Goal: Information Seeking & Learning: Learn about a topic

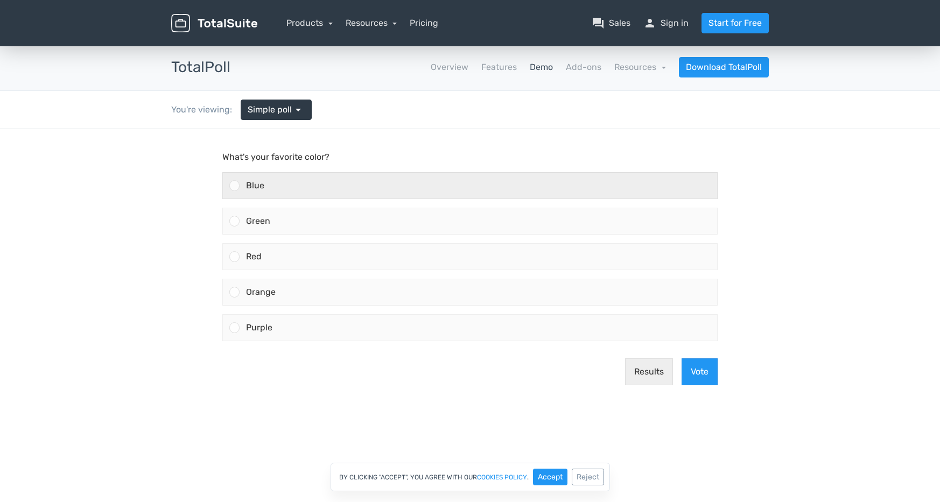
click at [334, 191] on div "Blue" at bounding box center [479, 186] width 478 height 26
click at [235, 186] on input "Blue" at bounding box center [235, 186] width 0 height 0
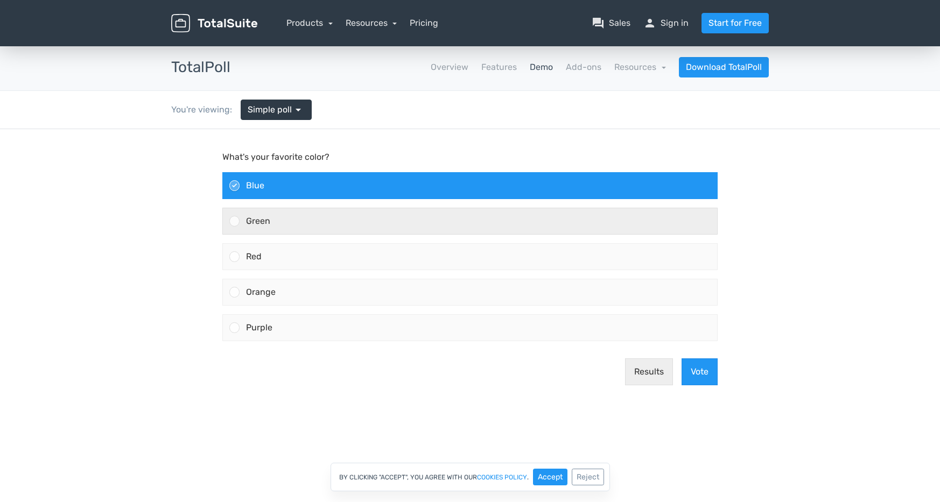
click at [334, 224] on div "Green" at bounding box center [479, 221] width 478 height 26
click at [235, 221] on input "Green" at bounding box center [235, 221] width 0 height 0
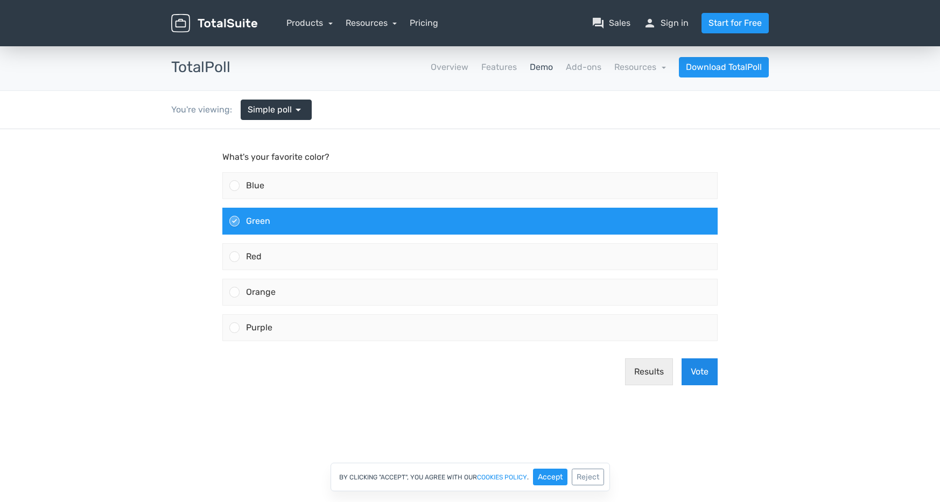
click at [691, 371] on button "Vote" at bounding box center [700, 372] width 36 height 27
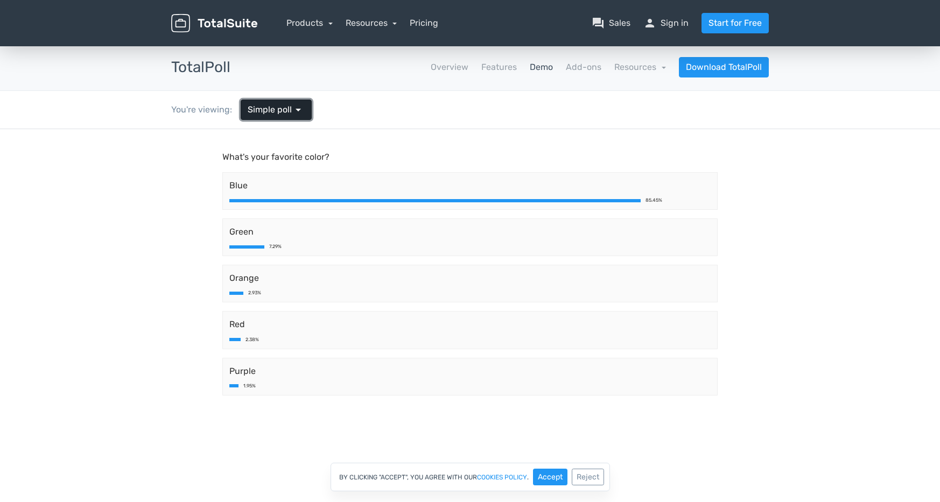
click at [292, 110] on span "arrow_drop_down" at bounding box center [298, 109] width 13 height 13
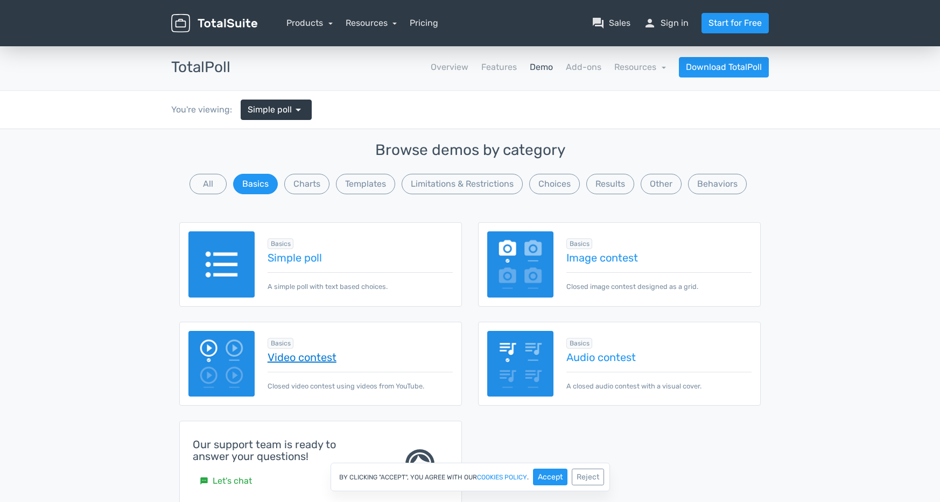
click at [306, 358] on link "Video contest" at bounding box center [360, 358] width 185 height 12
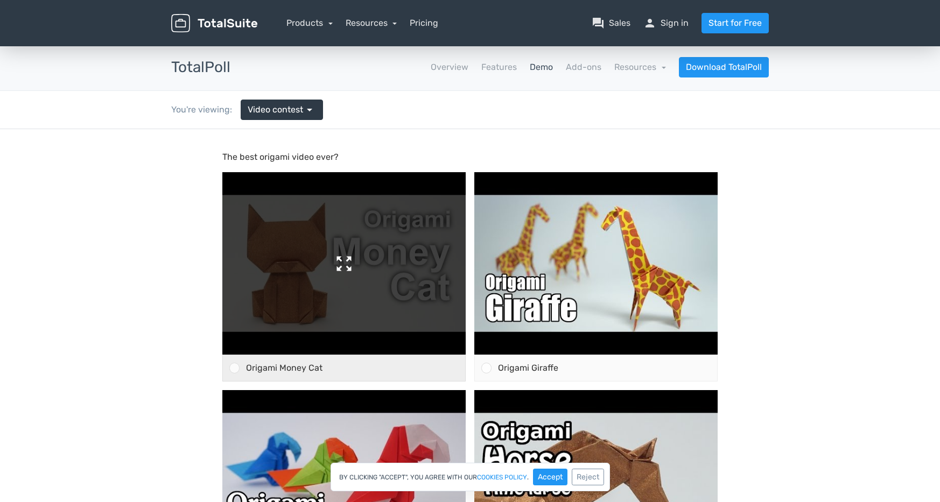
click at [340, 263] on img at bounding box center [343, 263] width 243 height 183
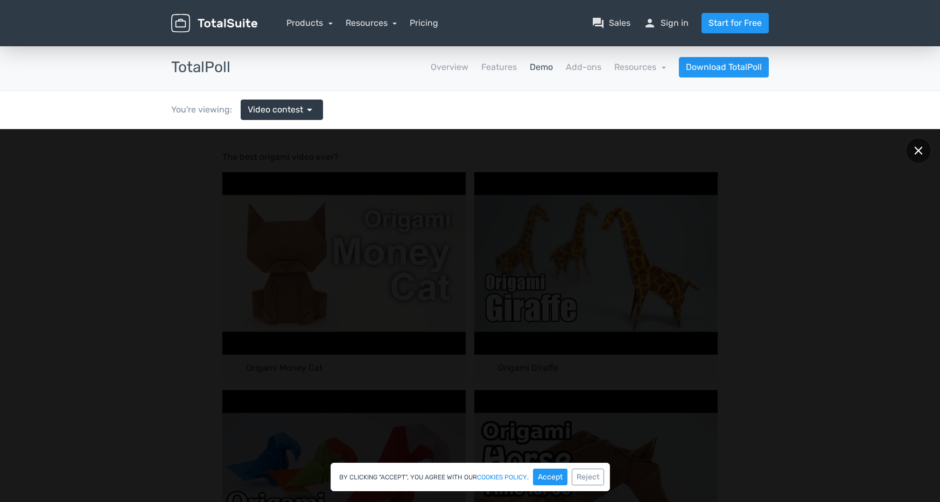
click at [915, 153] on icon at bounding box center [919, 151] width 8 height 8
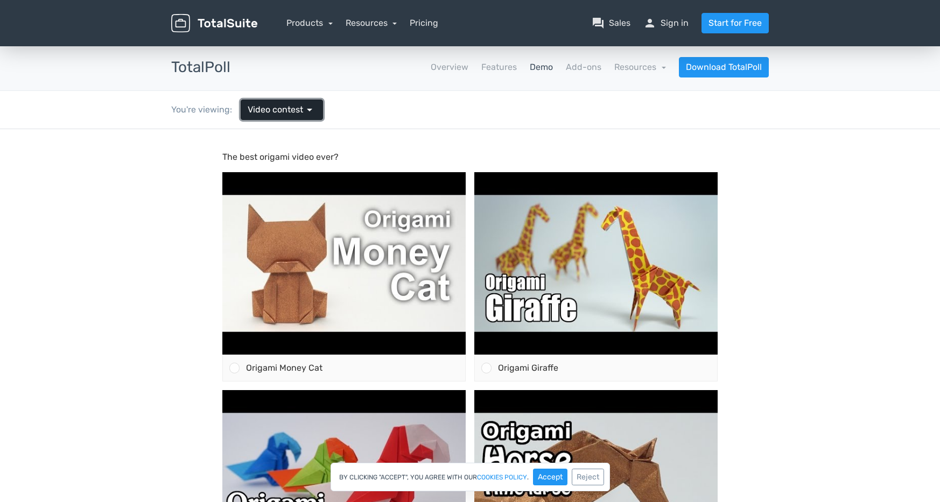
click at [287, 108] on span "Video contest" at bounding box center [275, 109] width 55 height 13
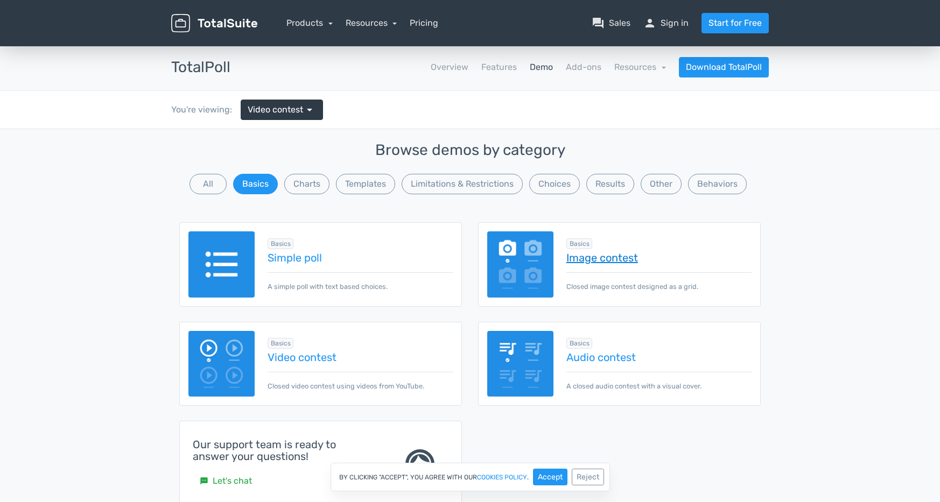
click at [588, 255] on link "Image contest" at bounding box center [659, 258] width 185 height 12
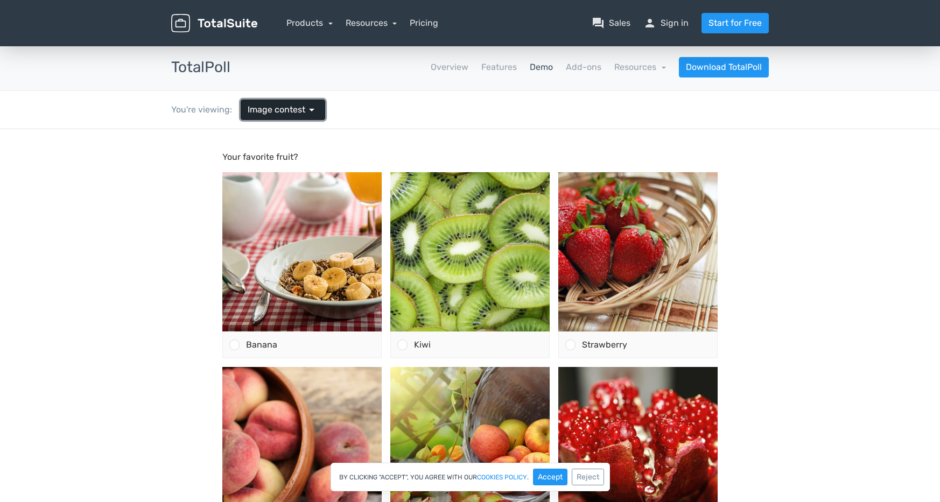
click at [264, 106] on span "Image contest" at bounding box center [277, 109] width 58 height 13
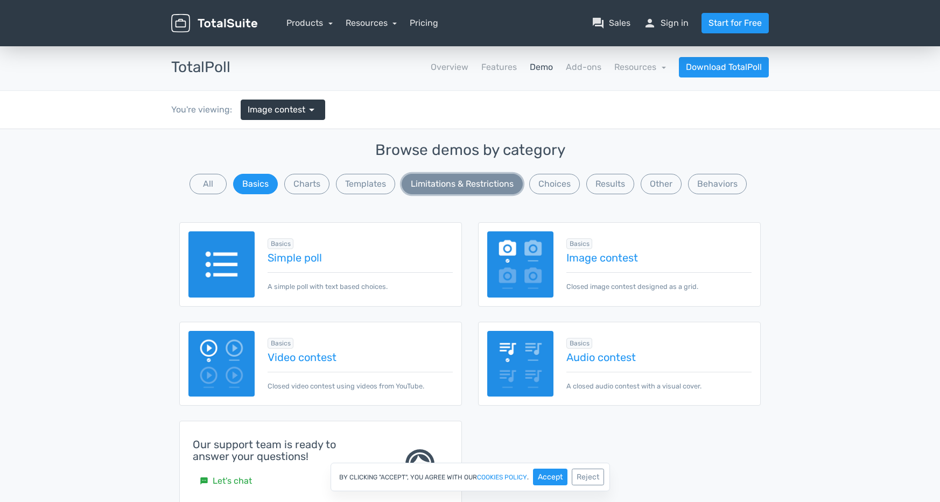
click at [467, 183] on button "Limitations & Restrictions" at bounding box center [462, 184] width 121 height 20
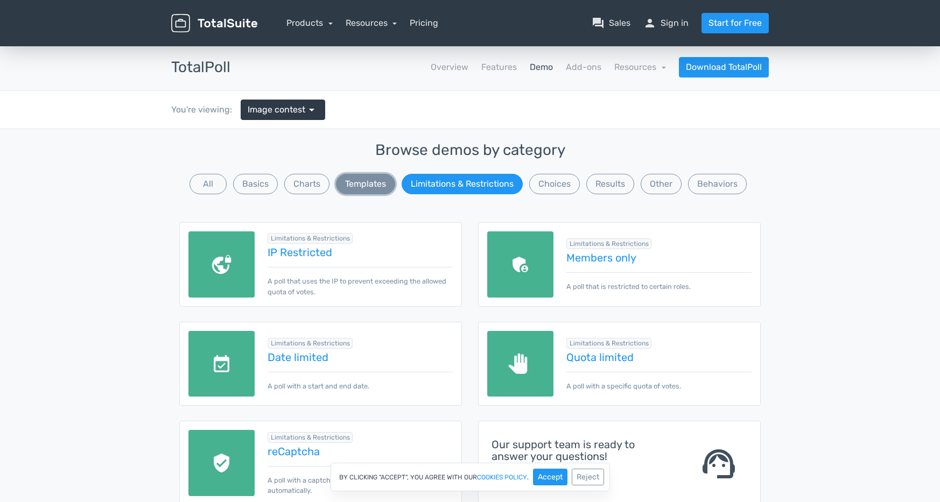
click at [366, 185] on button "Templates" at bounding box center [365, 184] width 59 height 20
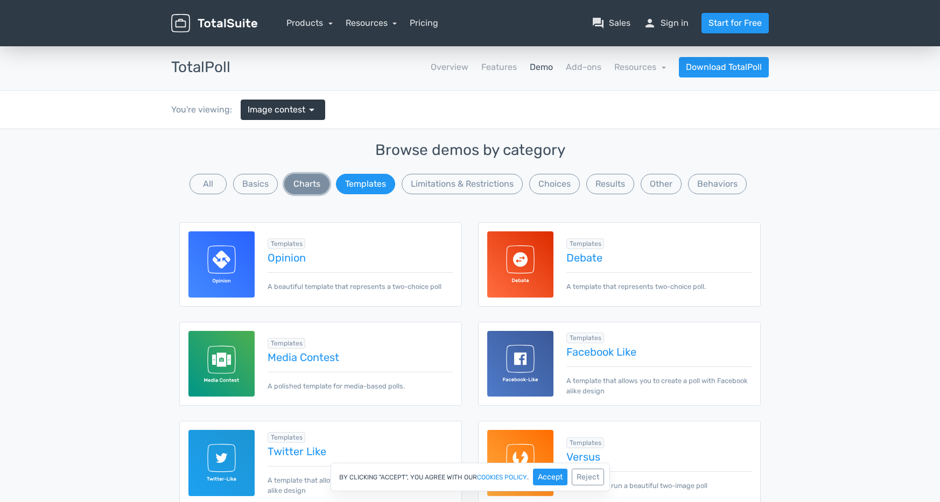
click at [317, 186] on button "Charts" at bounding box center [306, 184] width 45 height 20
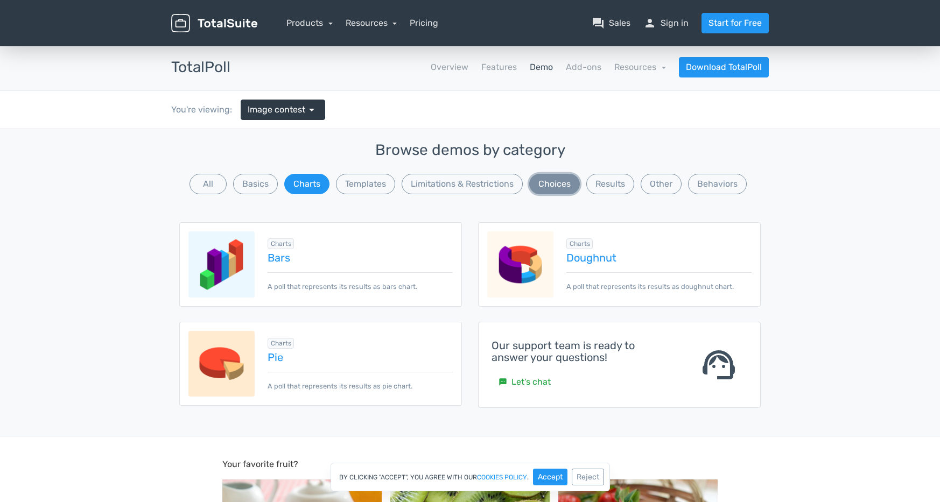
click at [569, 187] on button "Choices" at bounding box center [554, 184] width 51 height 20
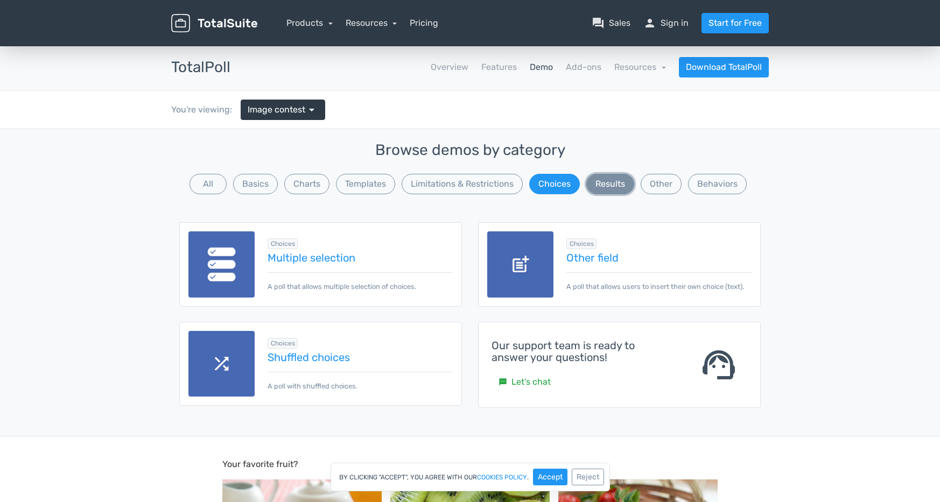
click at [614, 185] on button "Results" at bounding box center [610, 184] width 48 height 20
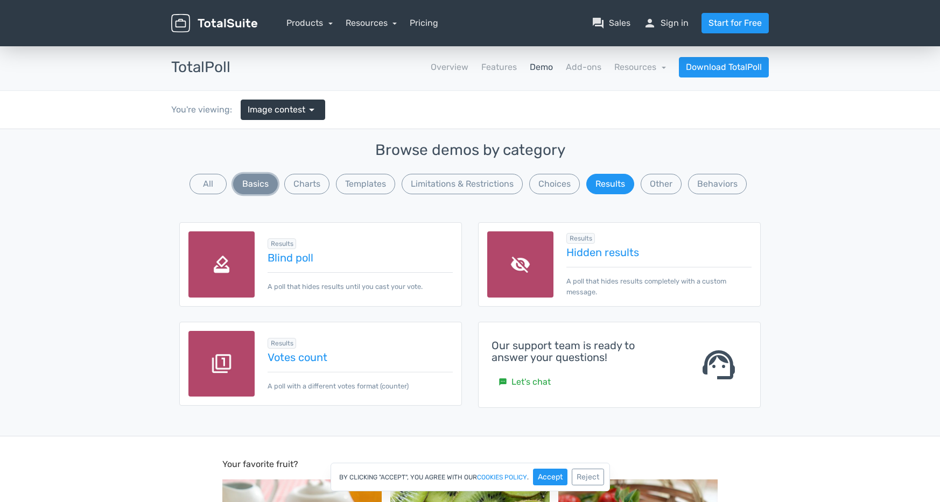
click at [258, 189] on button "Basics" at bounding box center [255, 184] width 45 height 20
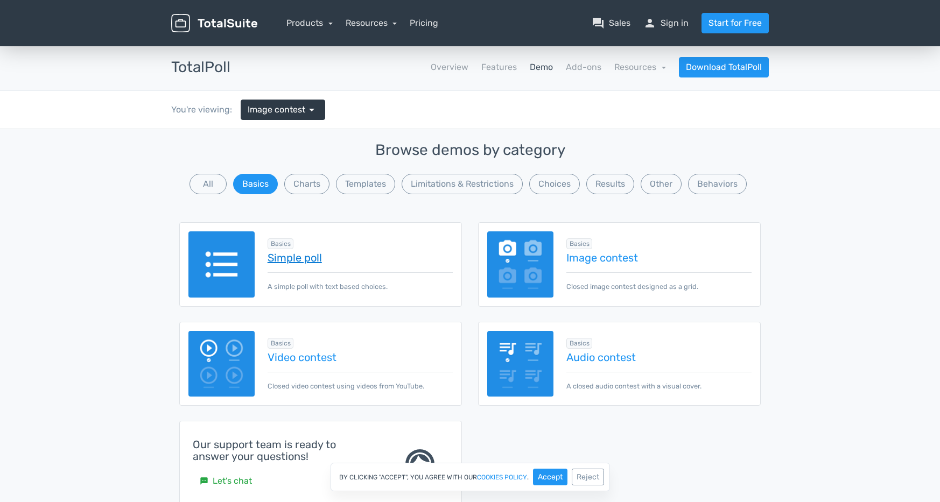
click at [284, 258] on link "Simple poll" at bounding box center [360, 258] width 185 height 12
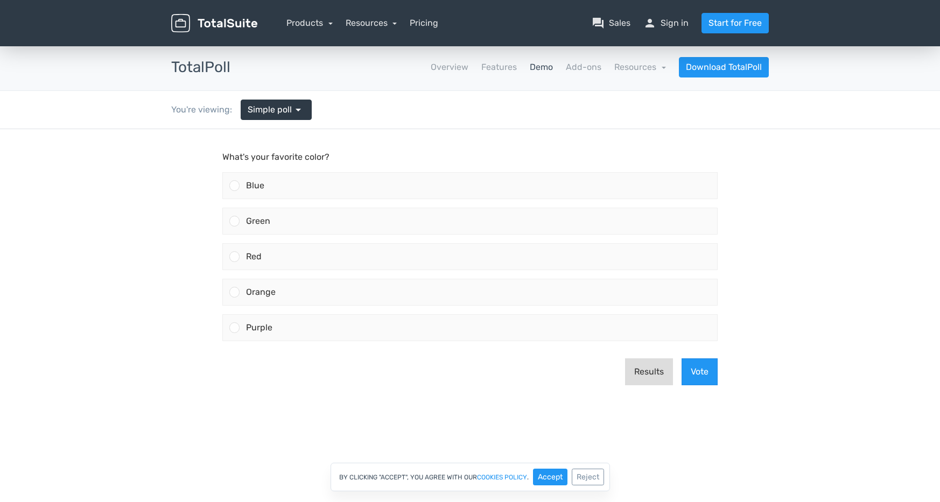
click at [659, 376] on button "Results" at bounding box center [649, 372] width 48 height 27
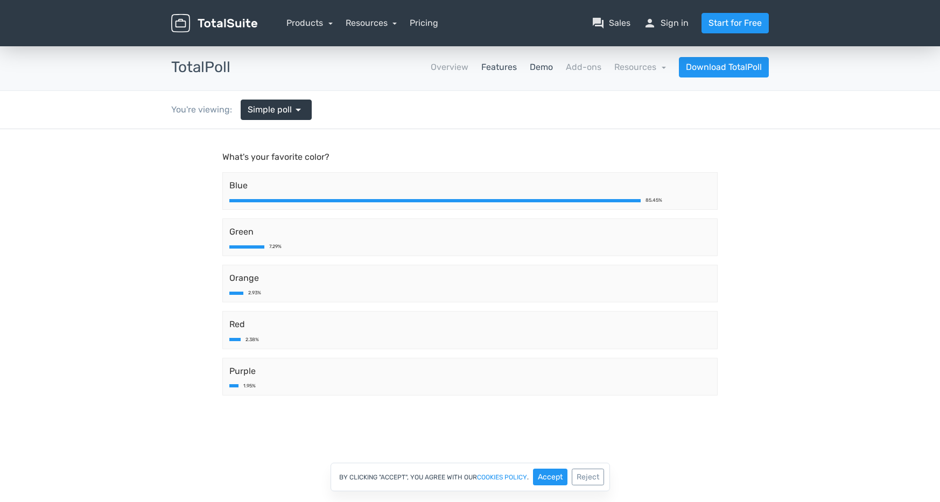
click at [506, 64] on link "Features" at bounding box center [499, 67] width 36 height 13
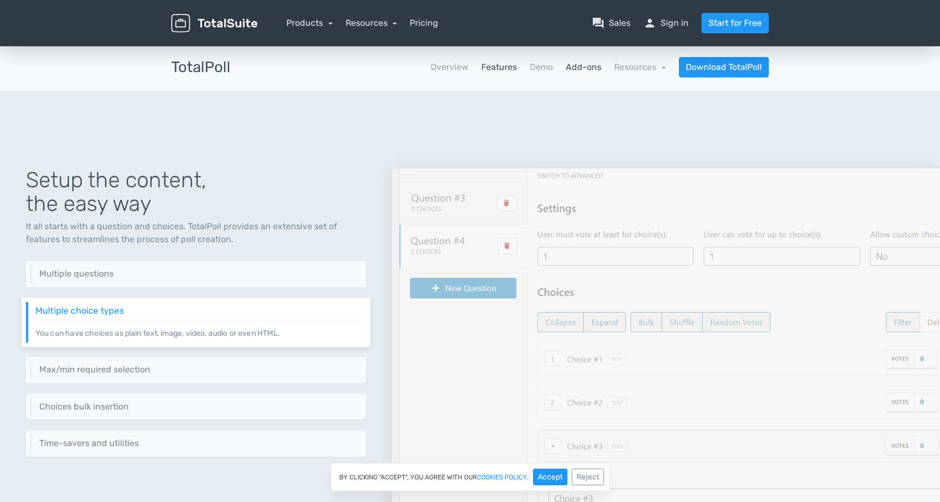
click at [583, 66] on link "Add-ons" at bounding box center [584, 67] width 36 height 13
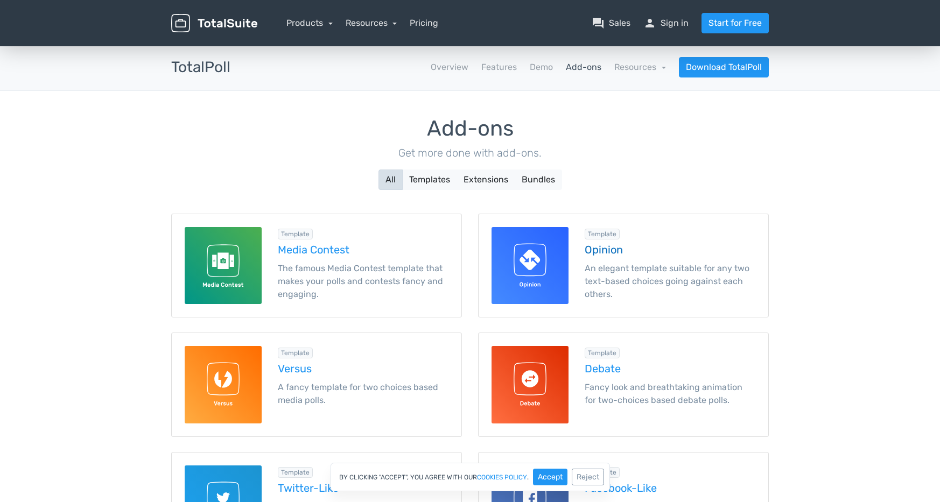
click at [600, 248] on h5 "Opinion" at bounding box center [670, 250] width 171 height 12
click at [535, 61] on link "Demo" at bounding box center [541, 67] width 23 height 13
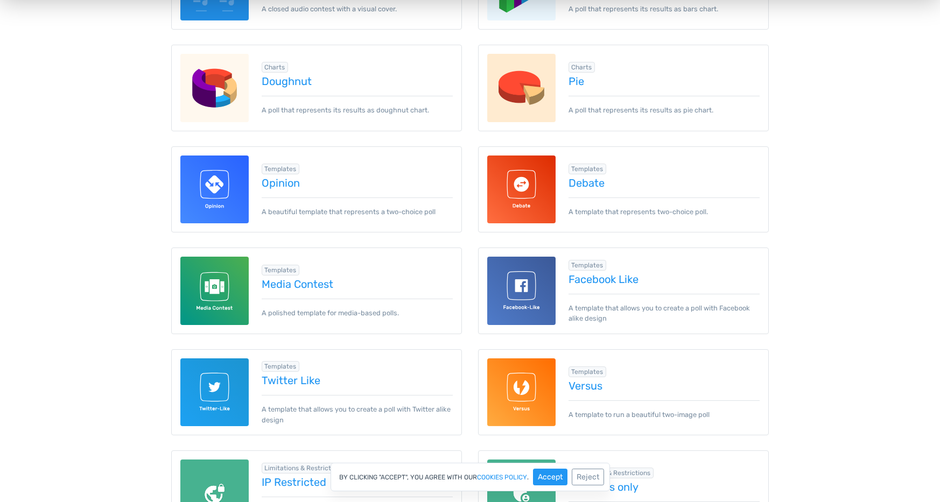
scroll to position [465, 0]
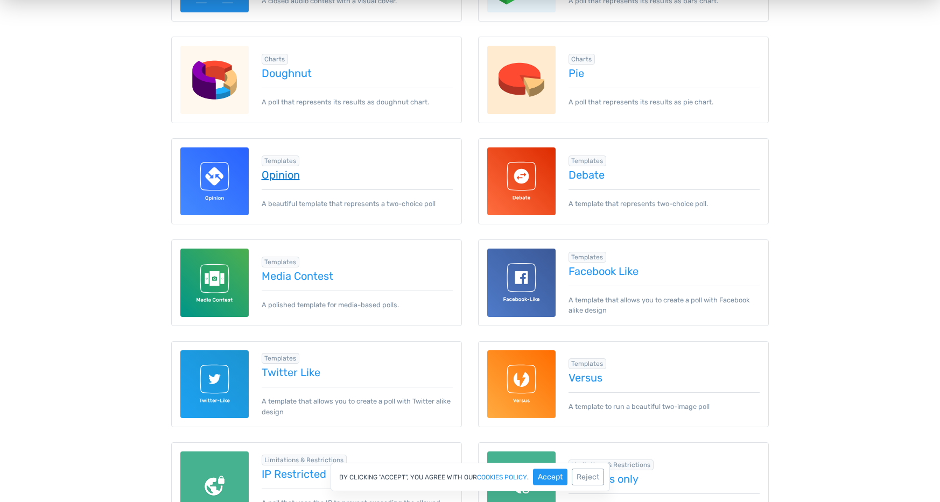
click at [275, 173] on link "Opinion" at bounding box center [358, 175] width 192 height 12
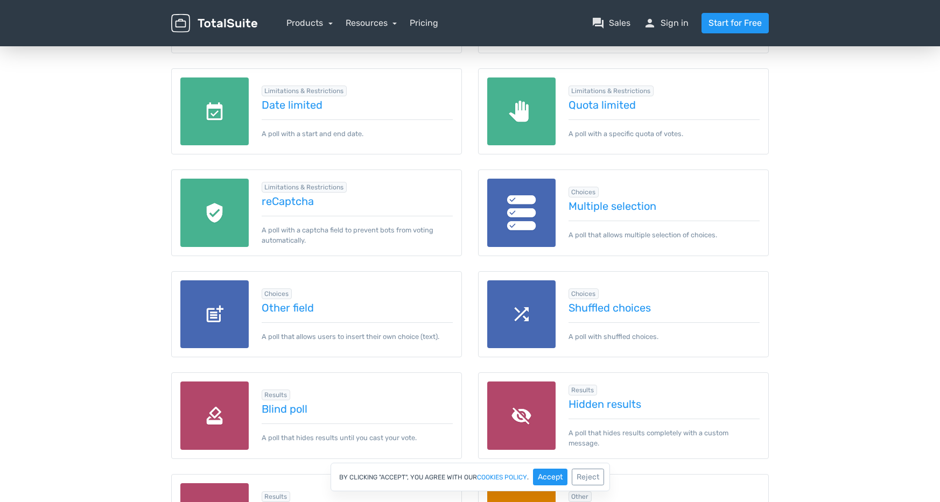
scroll to position [938, 0]
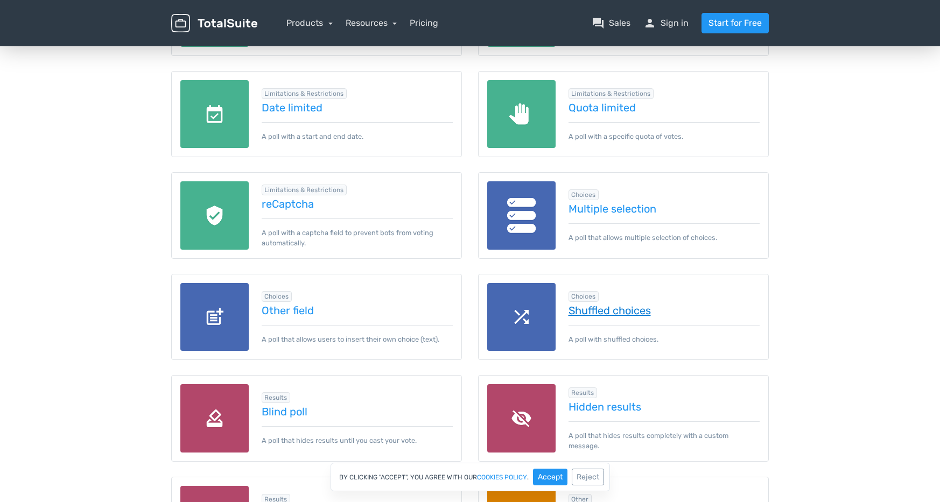
click at [616, 313] on link "Shuffled choices" at bounding box center [665, 311] width 192 height 12
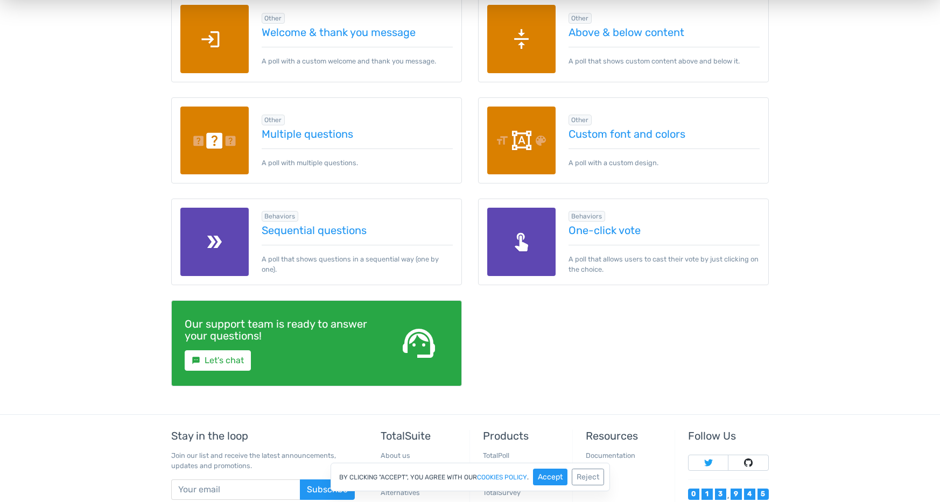
scroll to position [1524, 0]
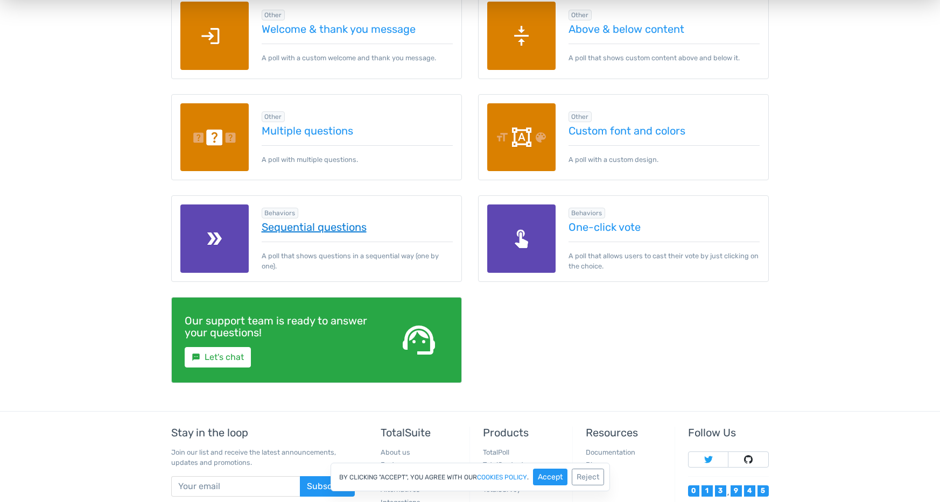
click at [353, 228] on link "Sequential questions" at bounding box center [358, 227] width 192 height 12
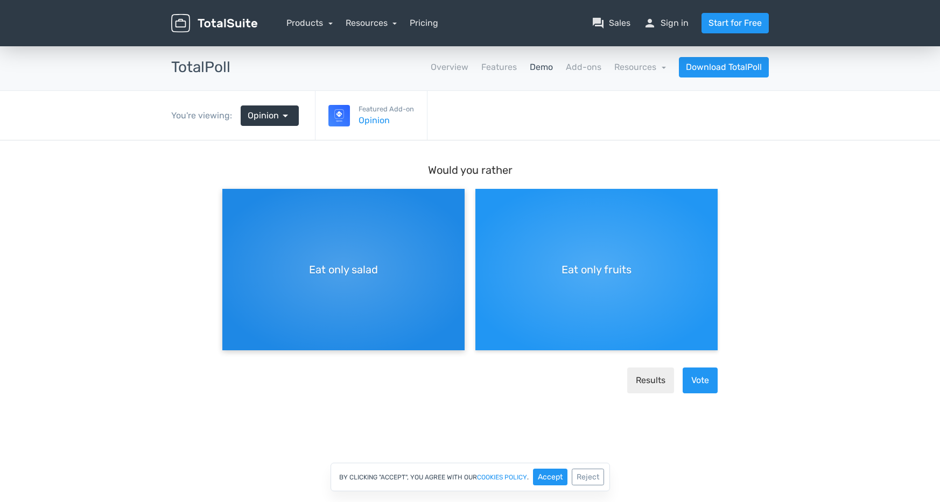
click at [374, 279] on div "Eat only salad" at bounding box center [343, 270] width 242 height 162
click at [229, 201] on input "Eat only salad" at bounding box center [225, 197] width 7 height 7
radio input "true"
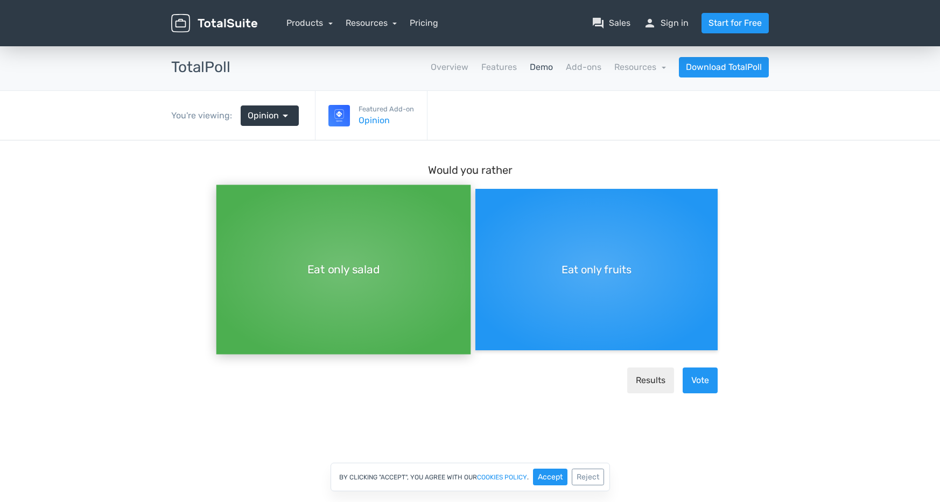
scroll to position [9, 0]
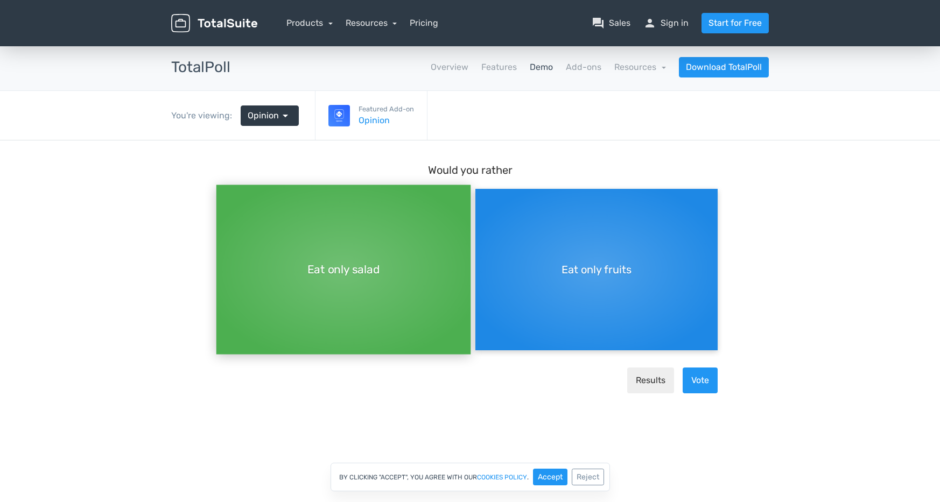
click at [623, 298] on div "Eat only fruits" at bounding box center [597, 270] width 242 height 162
click at [483, 201] on input "Eat only fruits" at bounding box center [479, 197] width 7 height 7
radio input "true"
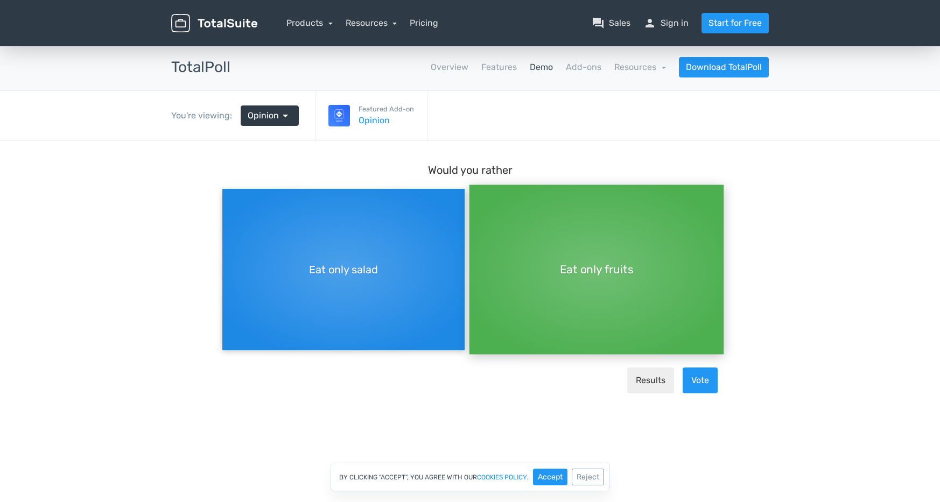
click at [375, 293] on div "Eat only salad" at bounding box center [343, 270] width 242 height 162
click at [229, 192] on input "Eat only salad" at bounding box center [225, 188] width 7 height 7
radio input "true"
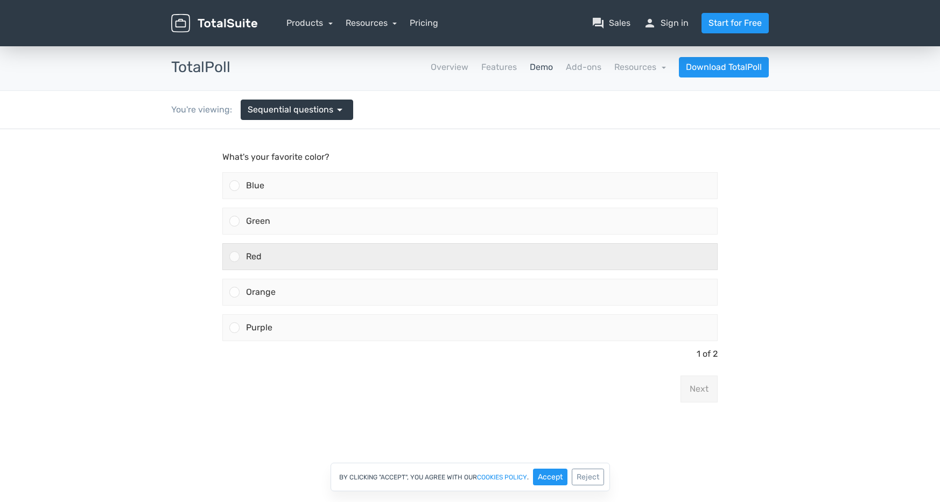
click at [252, 252] on span "Red" at bounding box center [254, 256] width 16 height 10
click at [235, 257] on input "Red" at bounding box center [235, 257] width 0 height 0
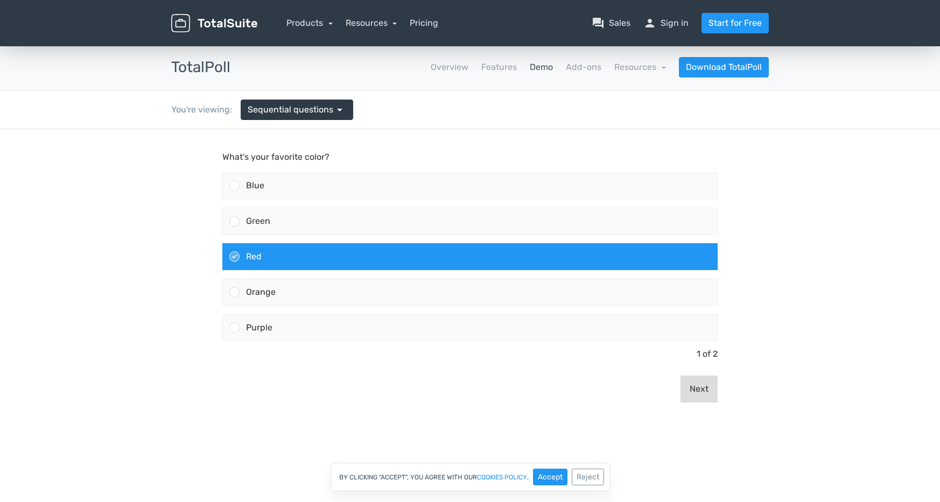
click at [691, 382] on button "Next" at bounding box center [699, 389] width 37 height 27
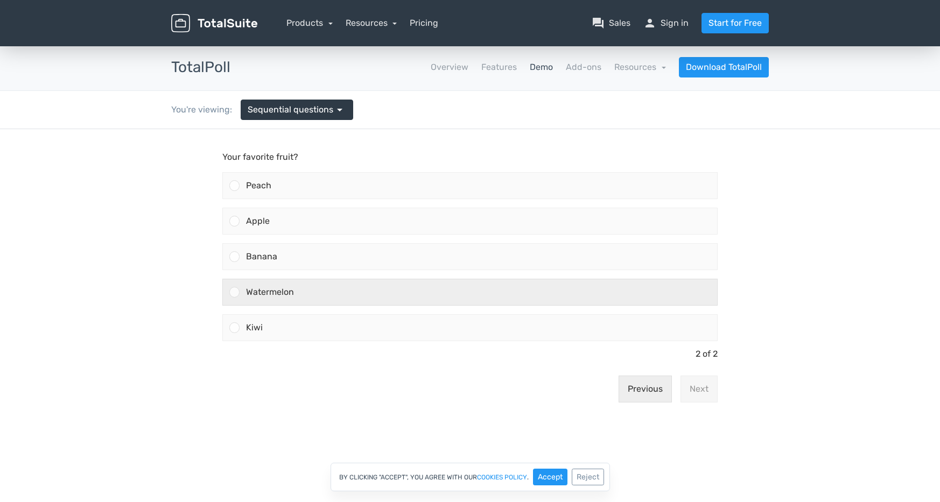
click at [350, 300] on div "Watermelon" at bounding box center [479, 292] width 478 height 26
click at [235, 292] on input "Watermelon" at bounding box center [235, 292] width 0 height 0
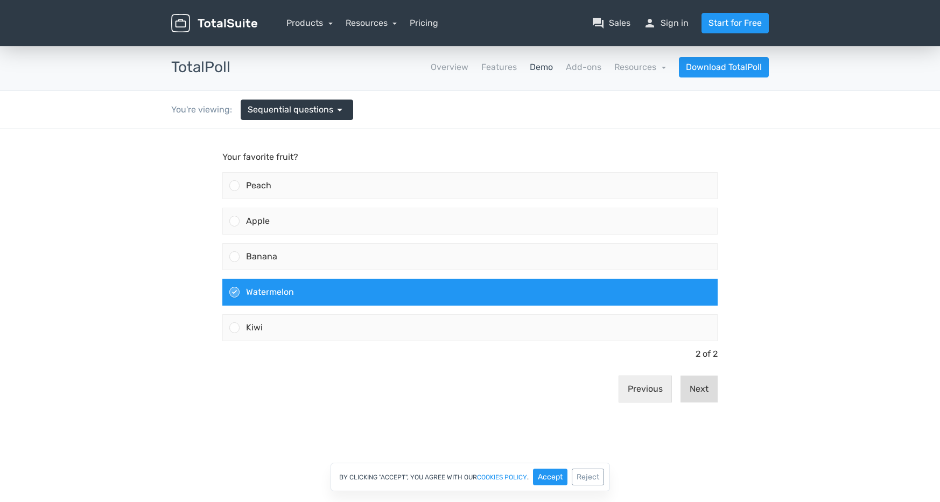
click at [692, 383] on button "Next" at bounding box center [699, 389] width 37 height 27
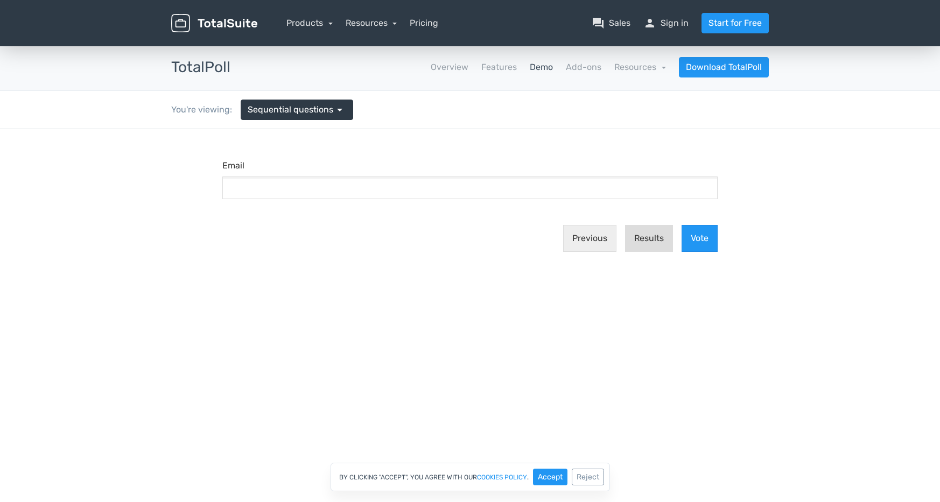
click at [660, 239] on button "Results" at bounding box center [649, 238] width 48 height 27
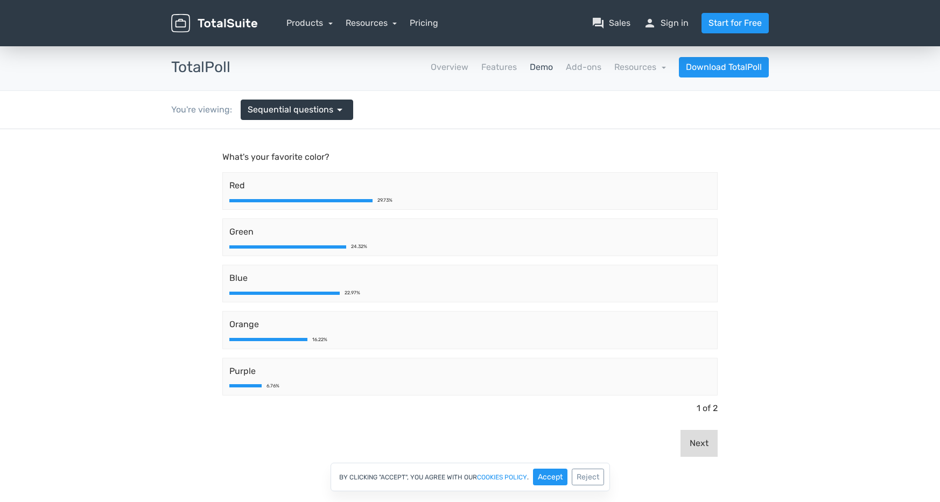
click at [713, 449] on button "Next" at bounding box center [699, 443] width 37 height 27
click at [734, 109] on div "You're viewing: Sequential questions arrow_drop_down" at bounding box center [470, 110] width 614 height 38
